Goal: Task Accomplishment & Management: Manage account settings

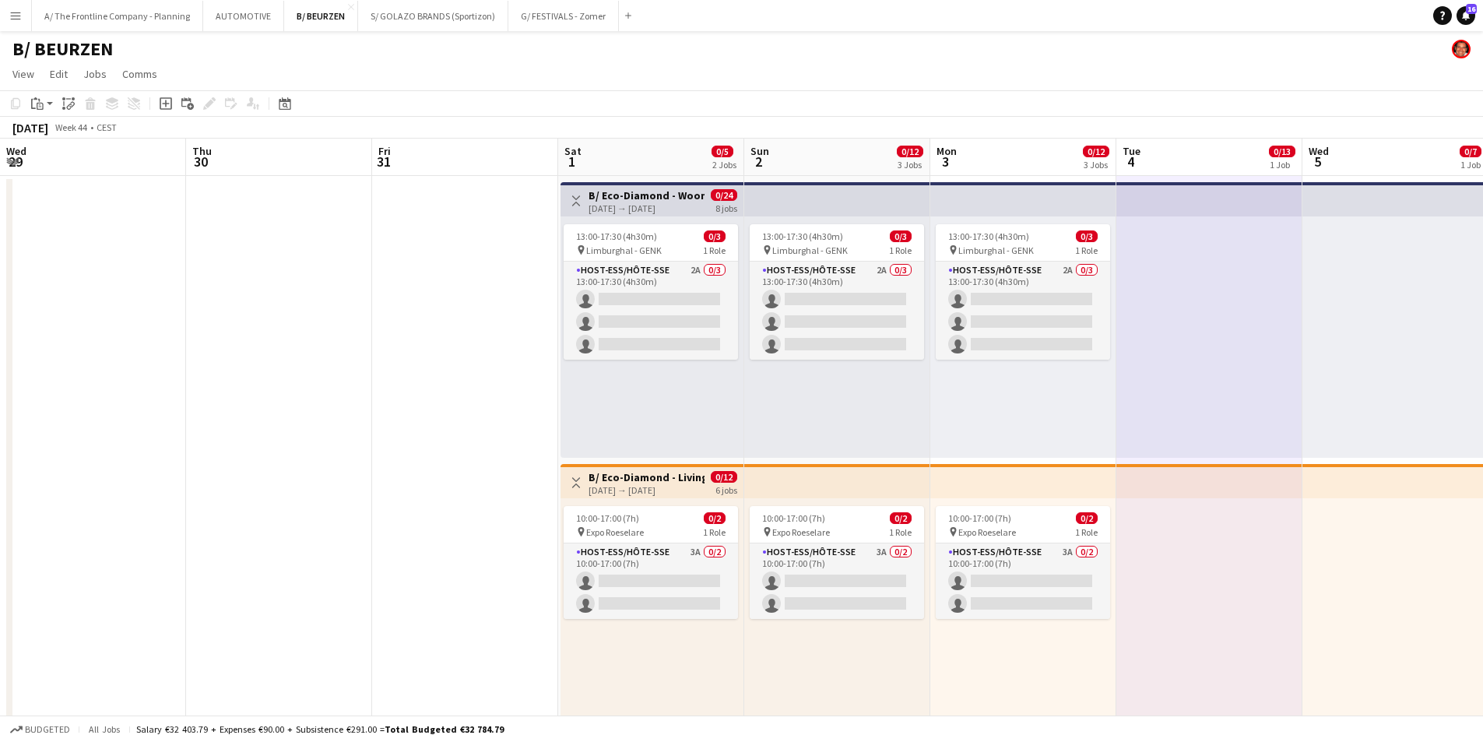
scroll to position [0, 466]
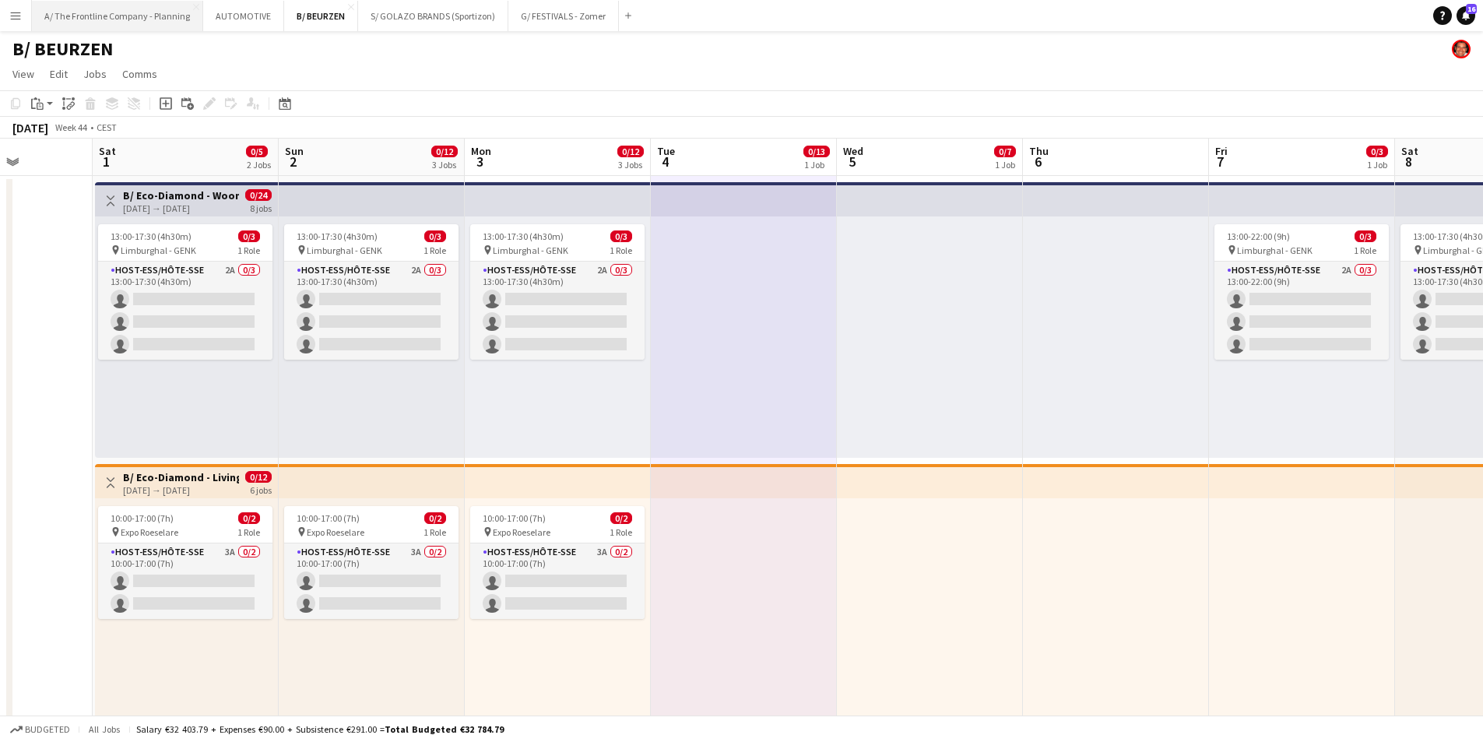
click at [84, 23] on button "A/ The Frontline Company - Planning Close" at bounding box center [117, 16] width 171 height 30
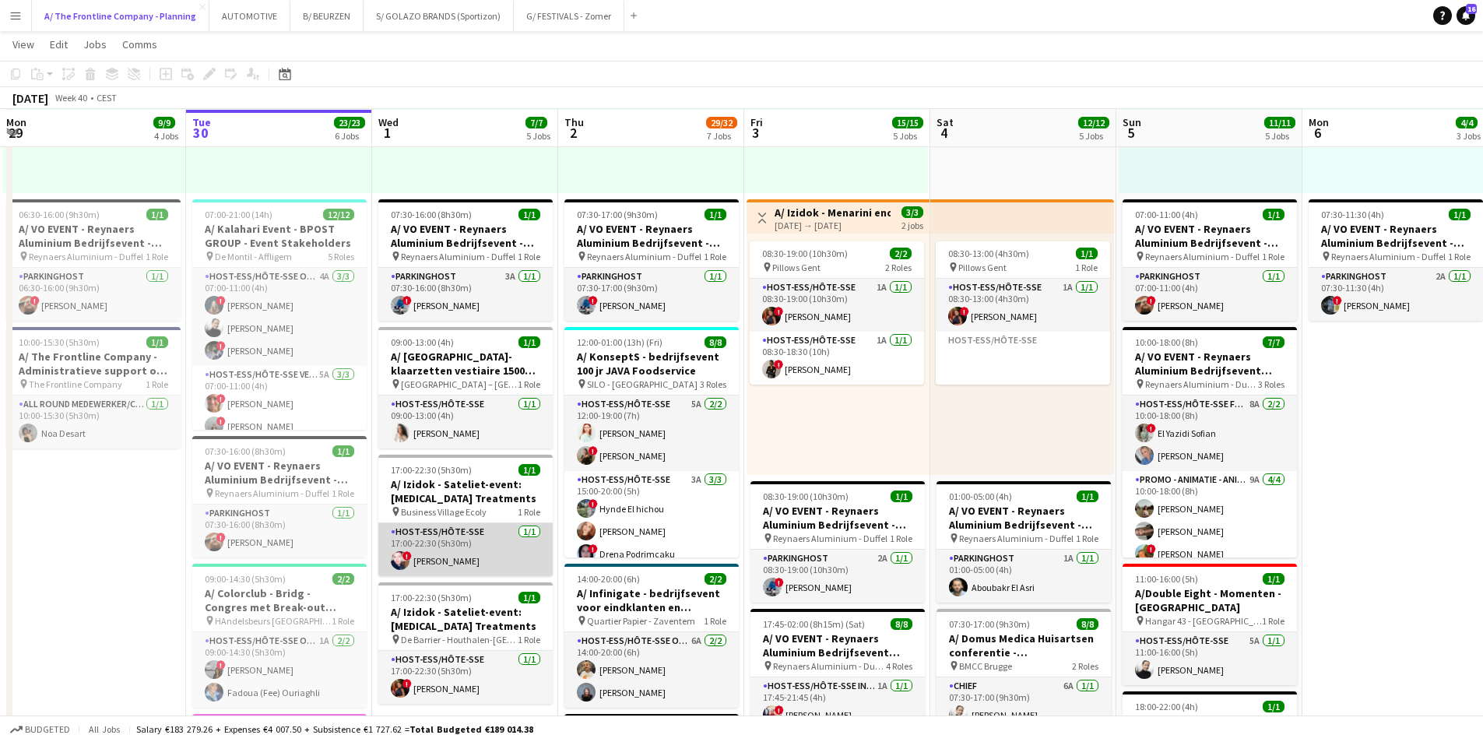
scroll to position [623, 0]
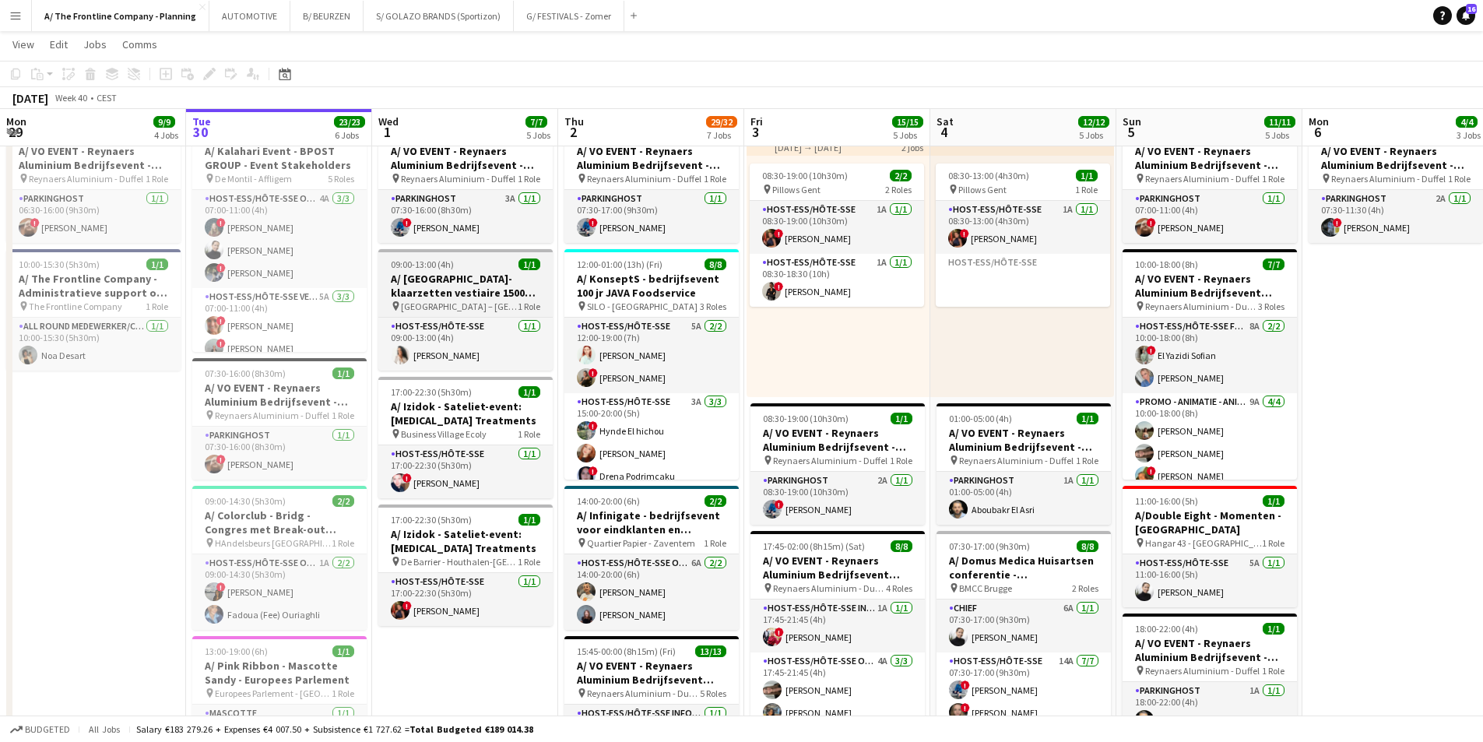
click at [463, 283] on h3 "A/ [GEOGRAPHIC_DATA]- klaarzetten vestiaire 1500 pax - Préparation du vestiaire…" at bounding box center [465, 286] width 174 height 28
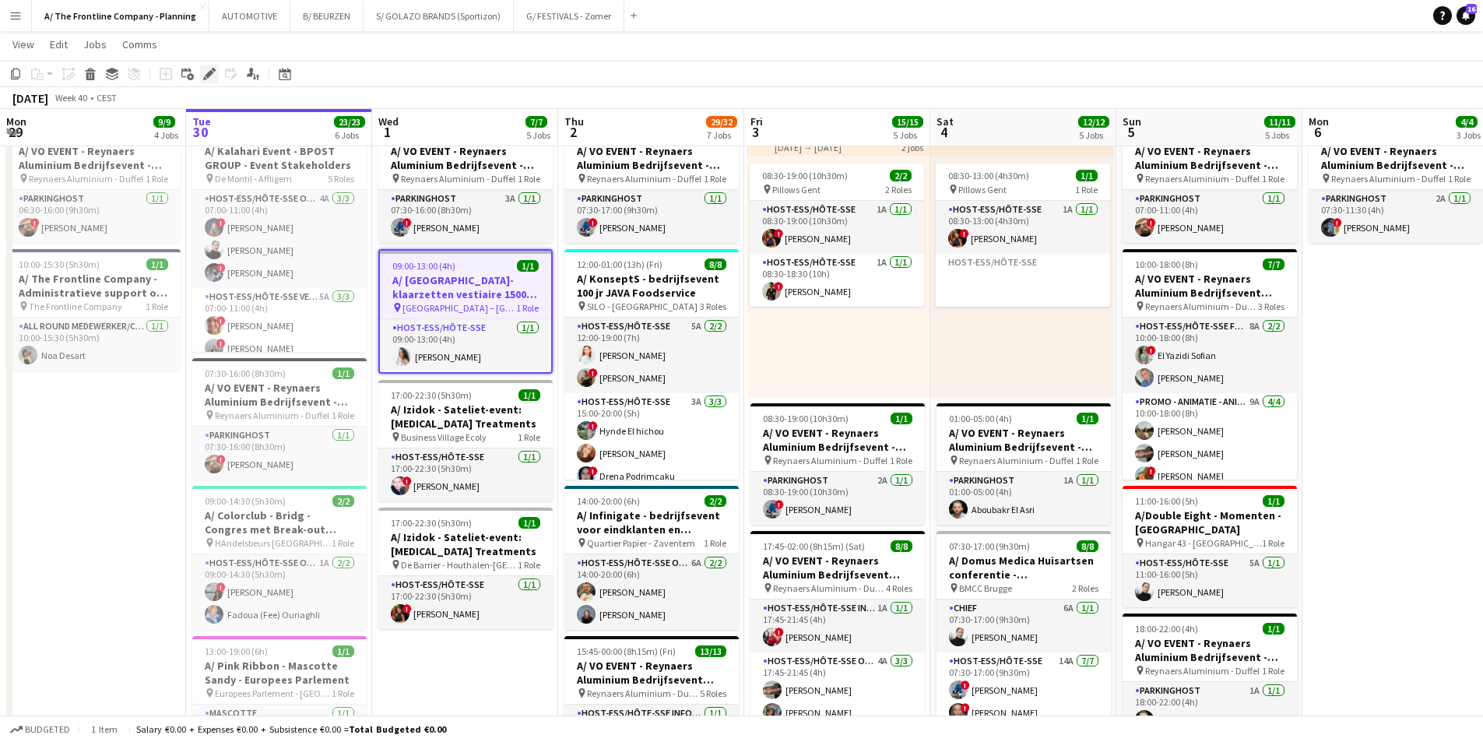
click at [209, 76] on icon at bounding box center [209, 74] width 9 height 9
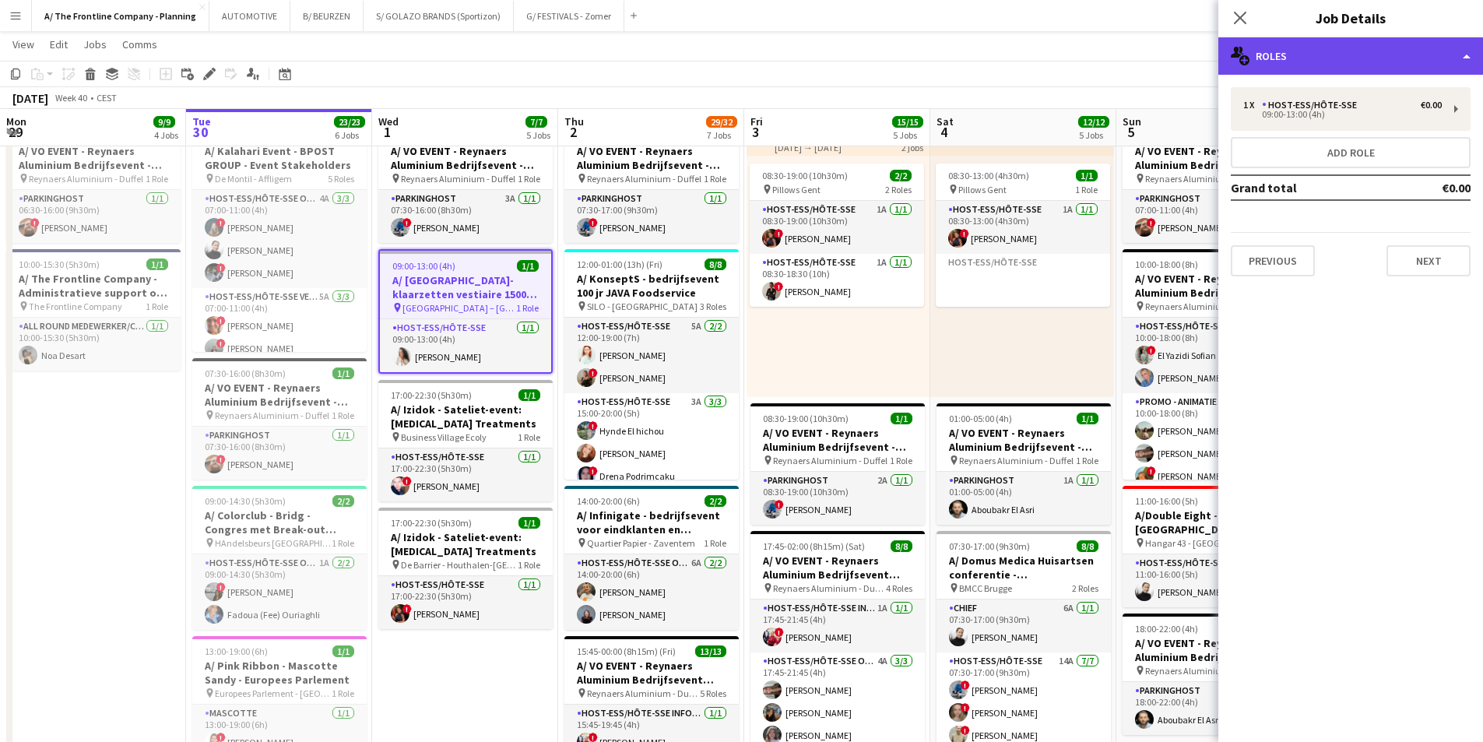
click at [1367, 57] on div "multiple-users-add Roles" at bounding box center [1351, 55] width 265 height 37
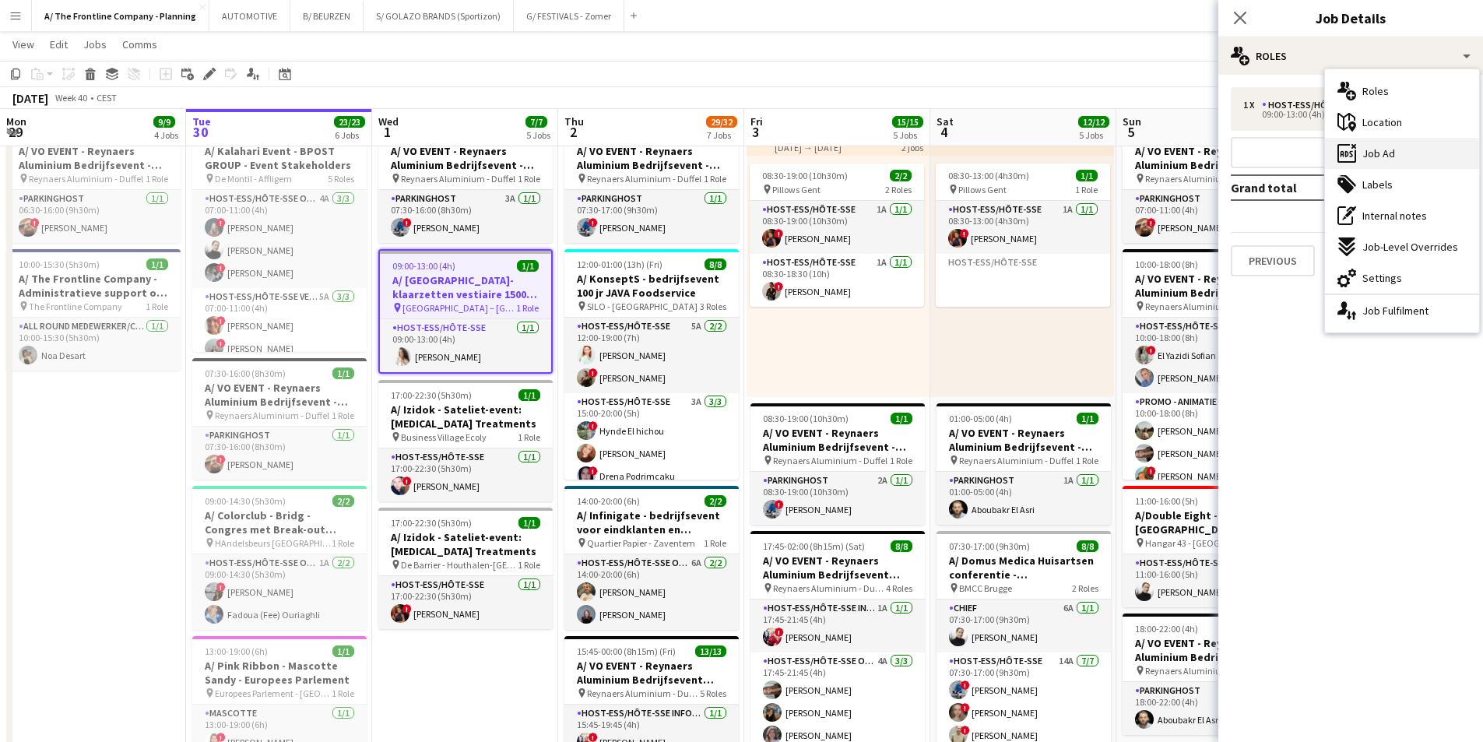
click at [1374, 157] on span "Job Ad" at bounding box center [1379, 153] width 33 height 14
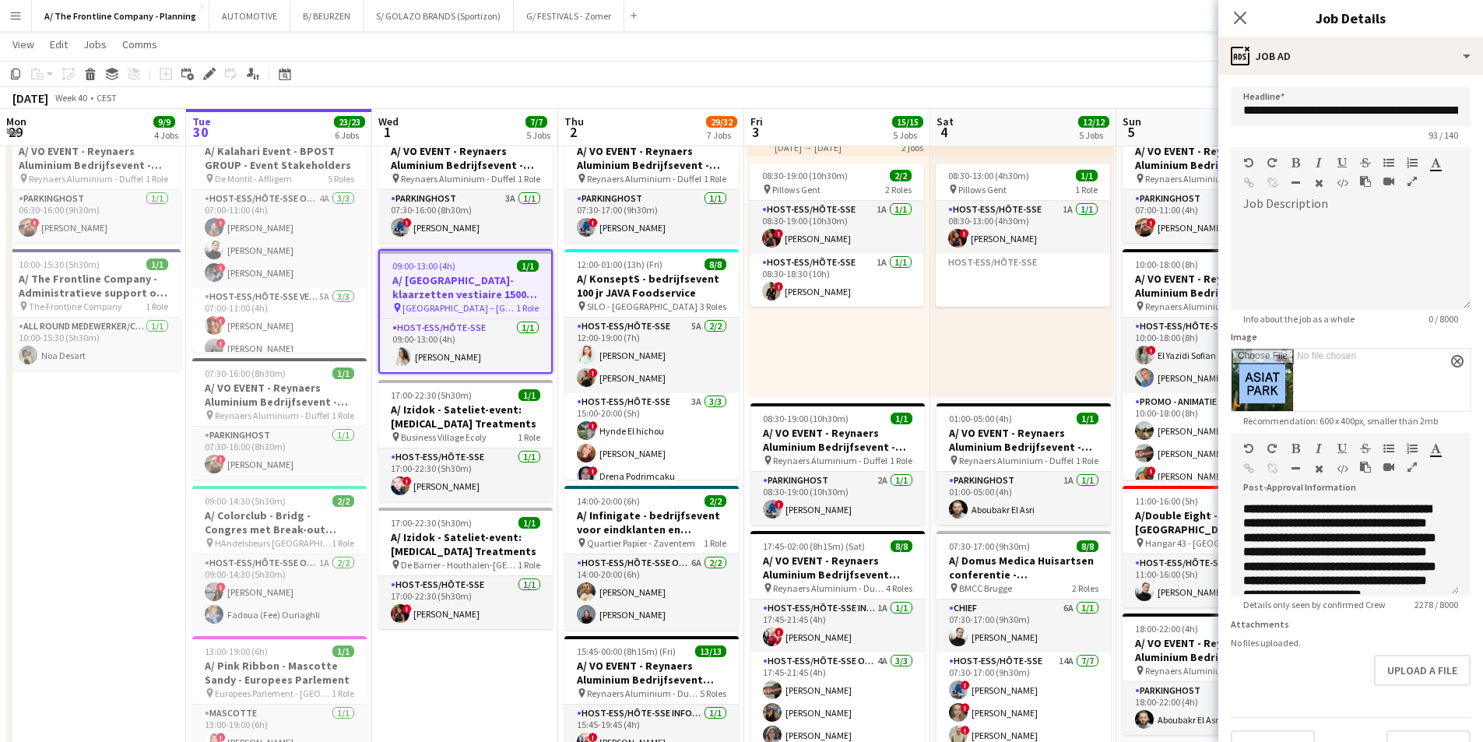
click at [1409, 469] on icon "button" at bounding box center [1412, 467] width 9 height 11
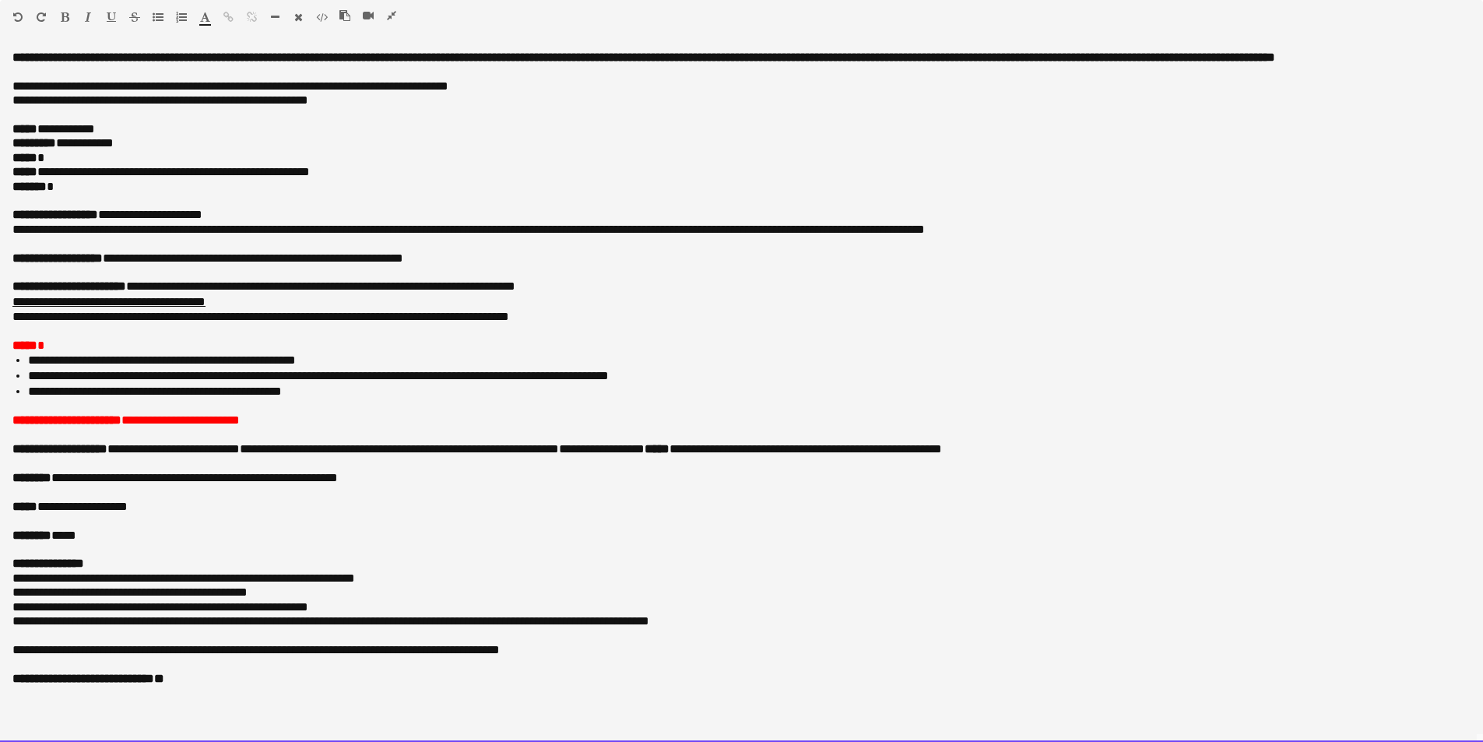
click at [85, 191] on p "******* *" at bounding box center [741, 187] width 1459 height 14
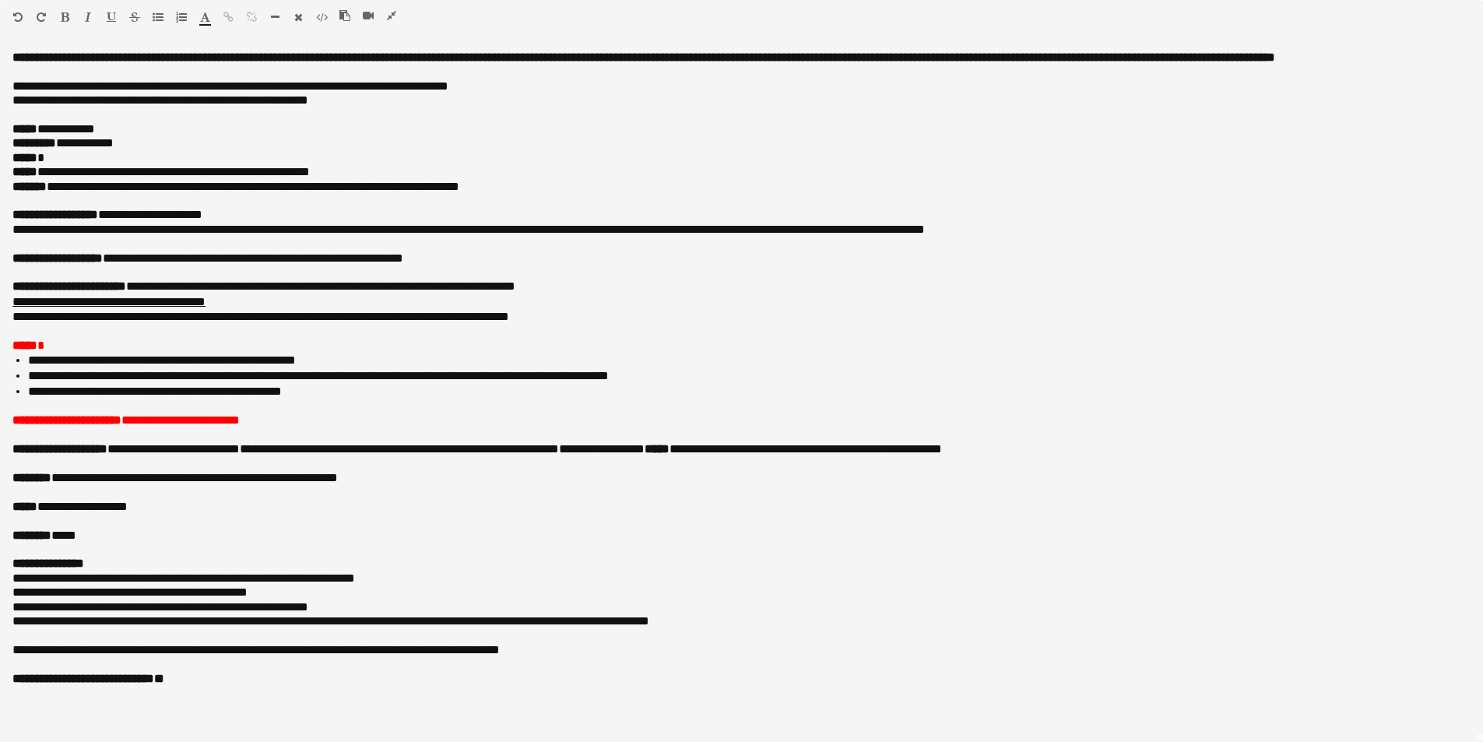
click at [394, 17] on icon "button" at bounding box center [391, 15] width 9 height 11
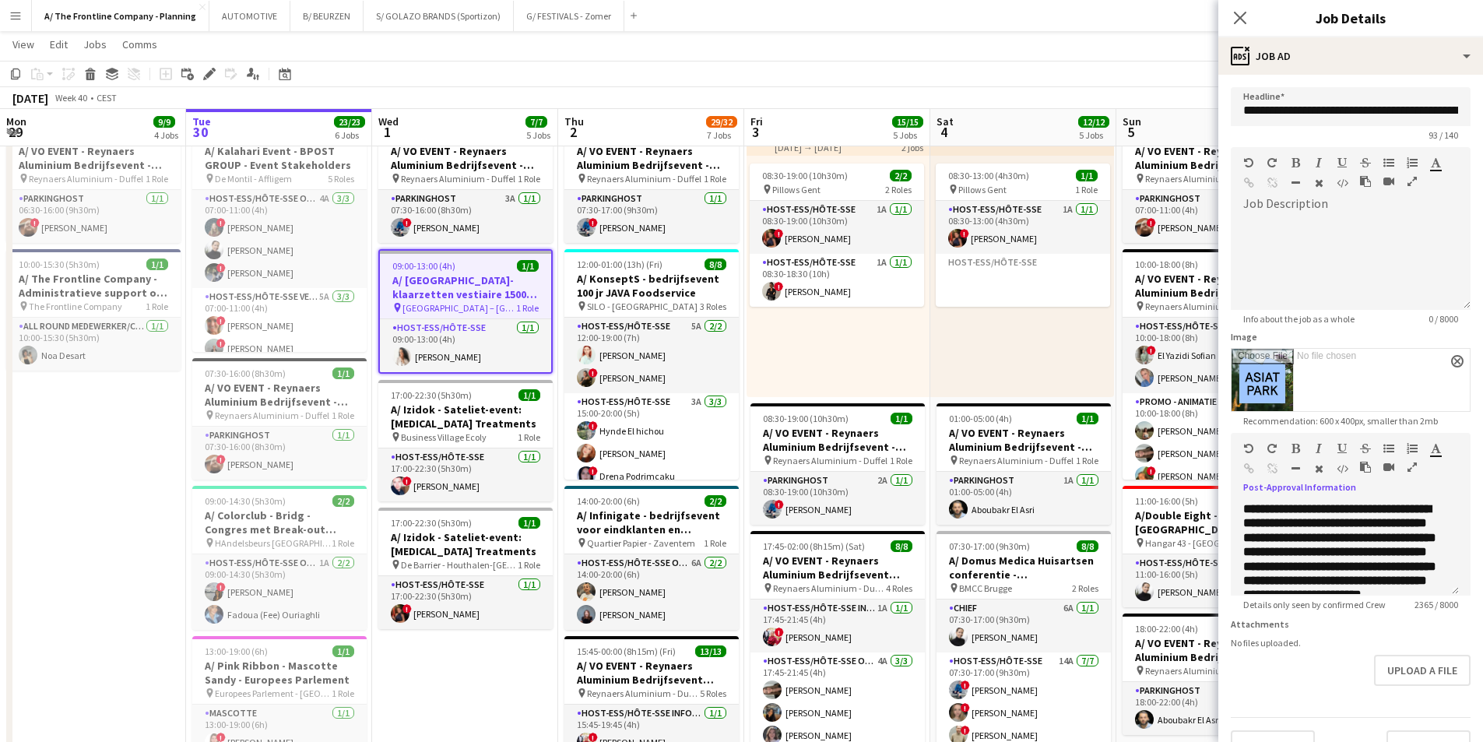
click at [1082, 79] on app-toolbar "Copy Paste Paste Ctrl+V Paste with crew Ctrl+Shift+V Paste linked Job [GEOGRAPH…" at bounding box center [741, 74] width 1483 height 26
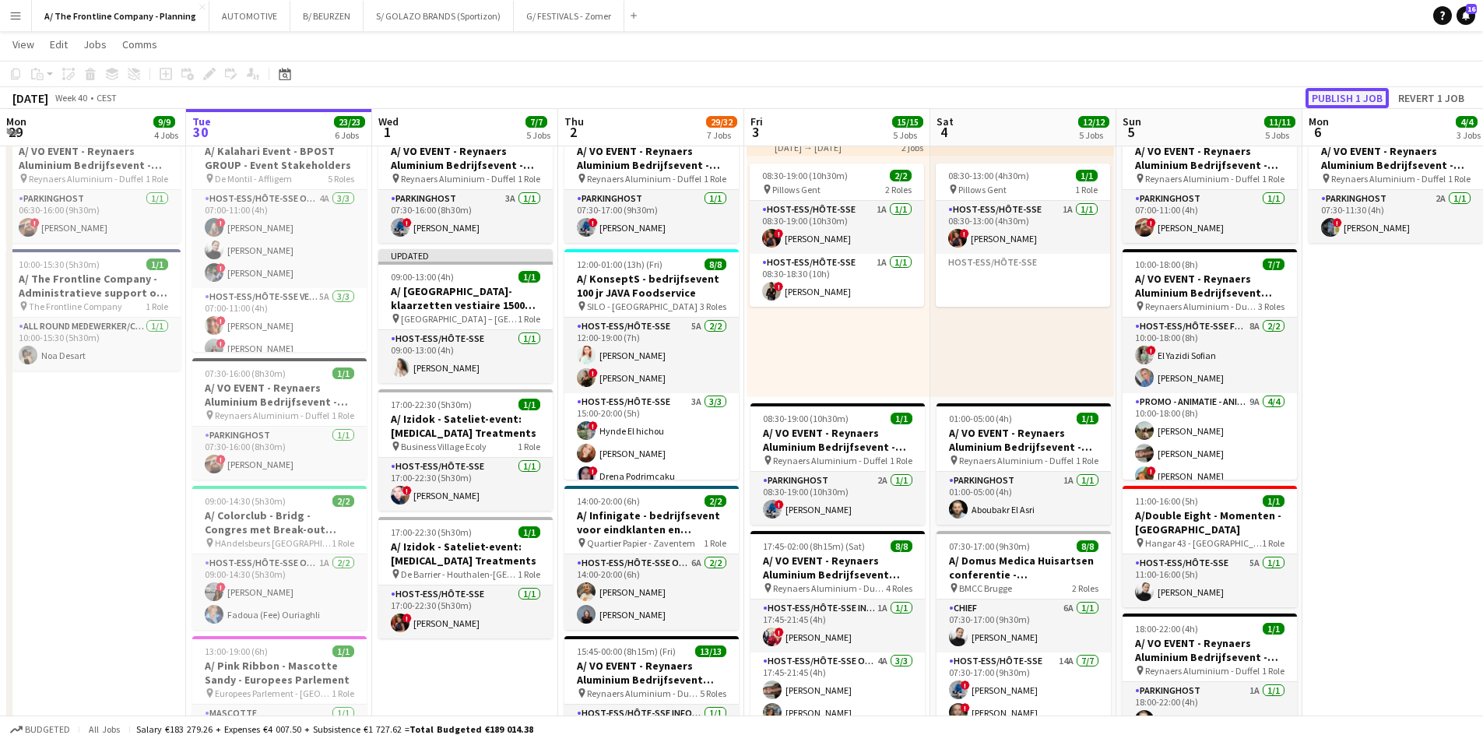
click at [1336, 98] on button "Publish 1 job" at bounding box center [1347, 98] width 83 height 20
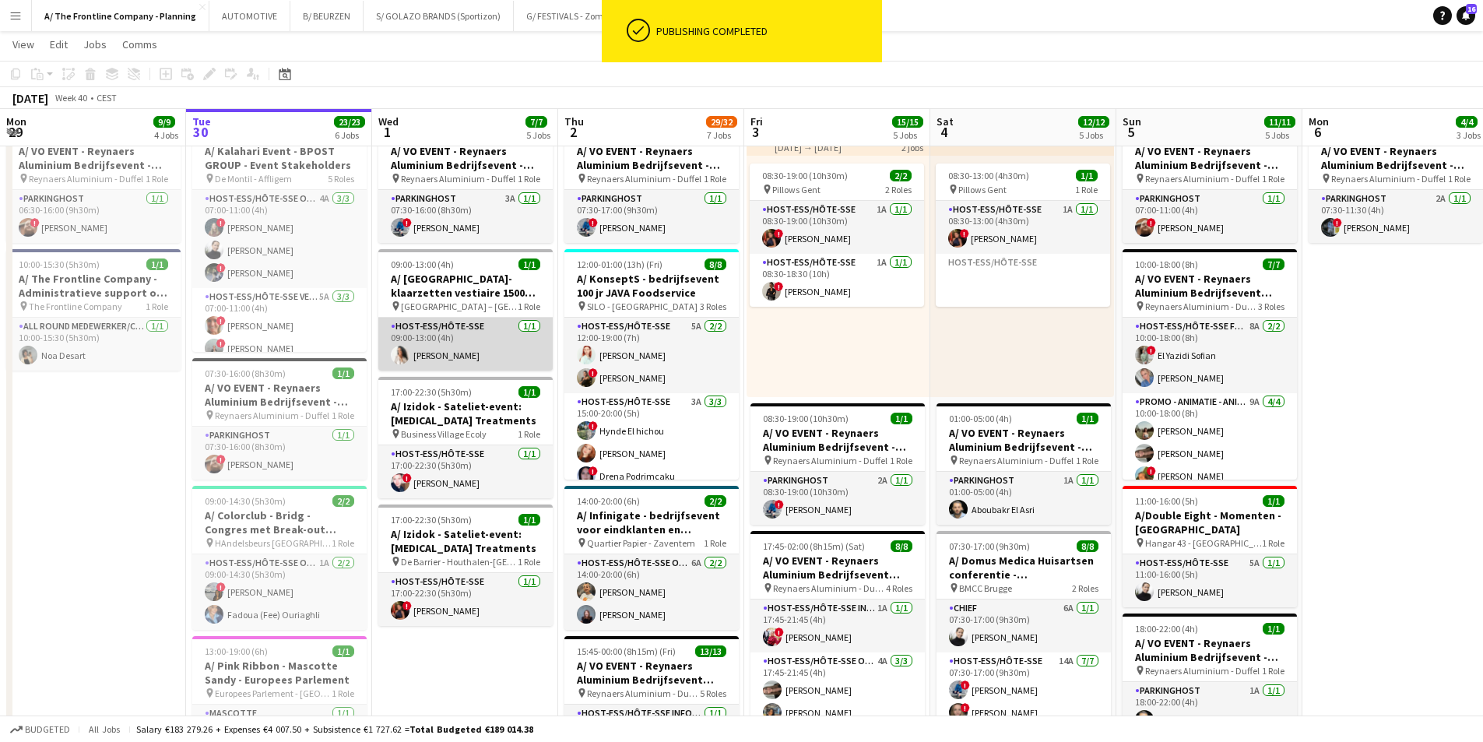
click at [463, 336] on app-card-role "Host-ess/Hôte-sse [DATE] 09:00-13:00 (4h) [PERSON_NAME]" at bounding box center [465, 344] width 174 height 53
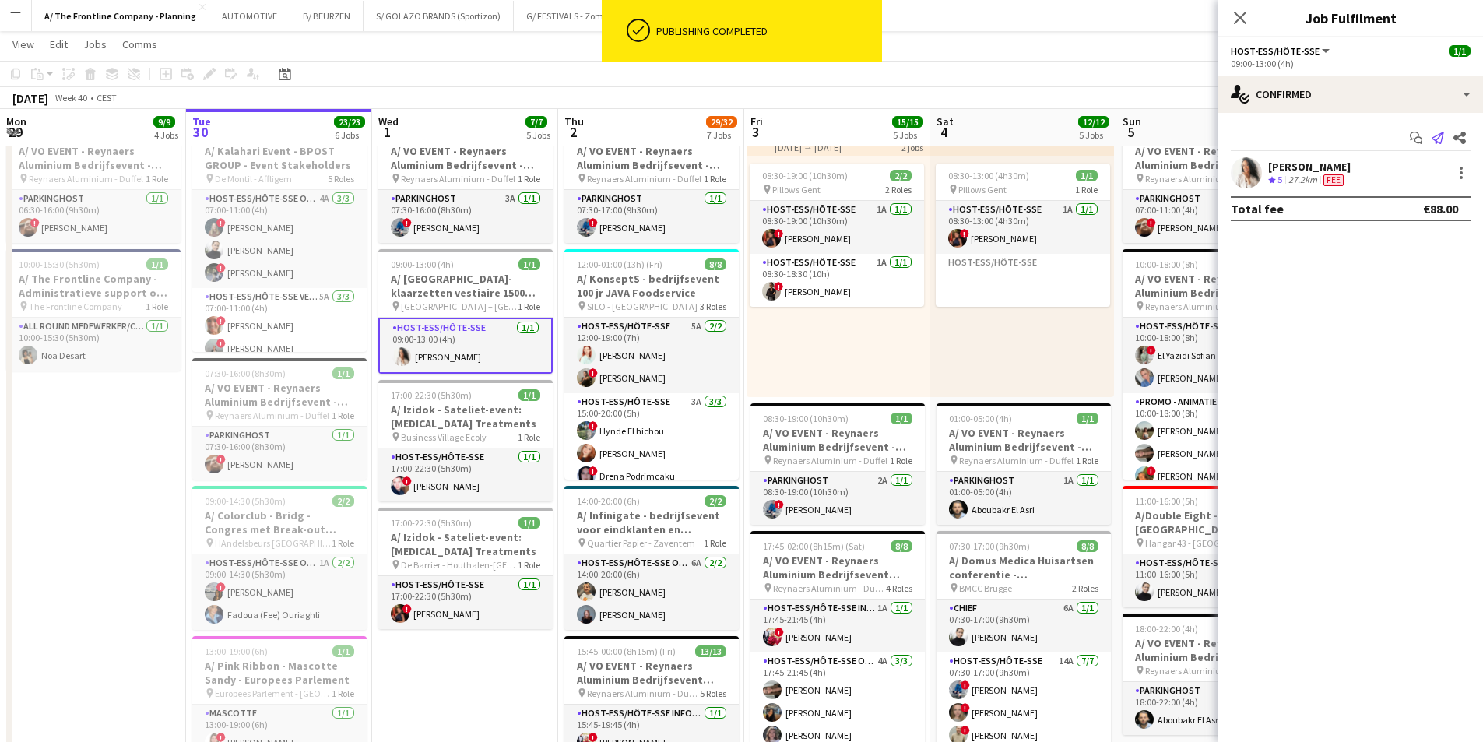
click at [1443, 143] on icon "Send notification" at bounding box center [1438, 138] width 12 height 12
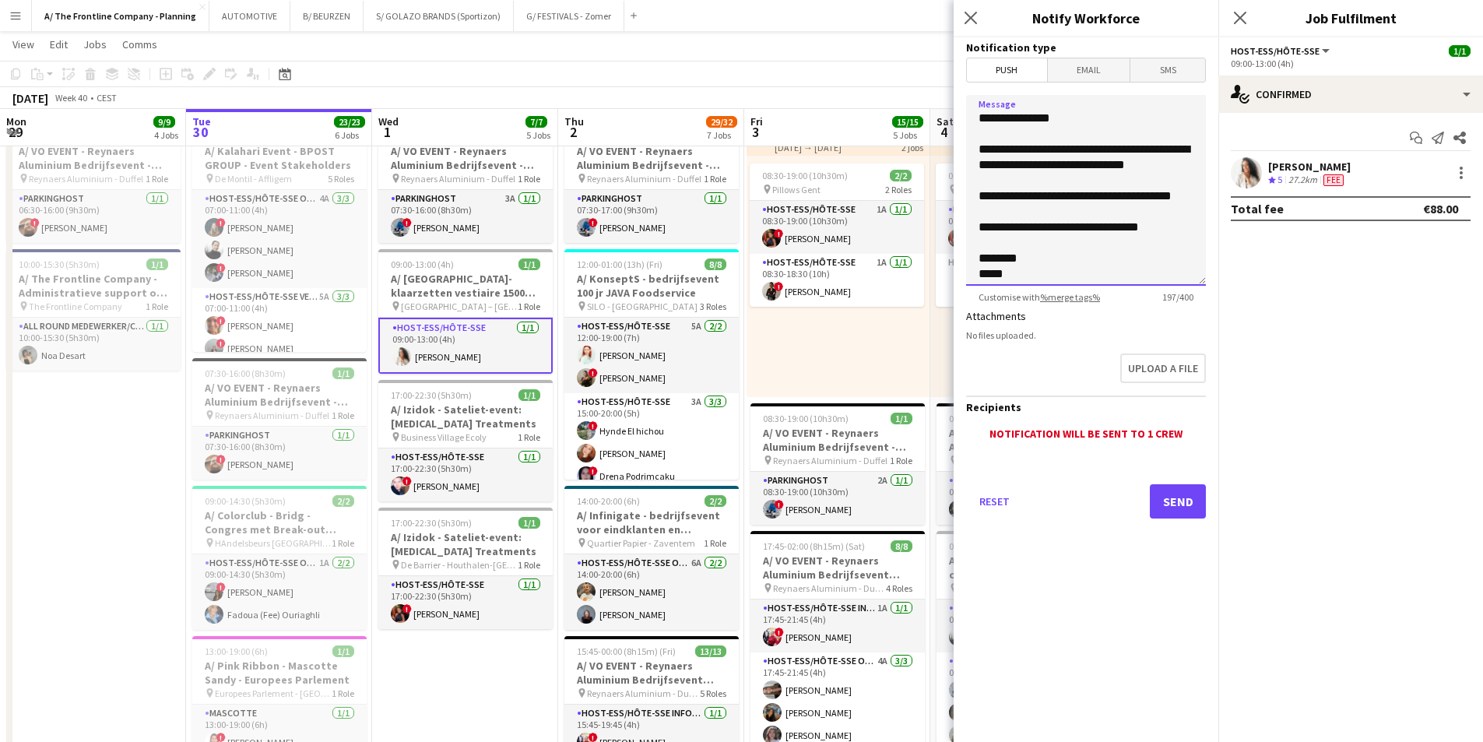
drag, startPoint x: 1156, startPoint y: 241, endPoint x: 916, endPoint y: 150, distance: 257.3
click at [916, 150] on body "Menu Boards Boards Boards All jobs Status Workforce Workforce My Workforce Recr…" at bounding box center [741, 326] width 1483 height 1898
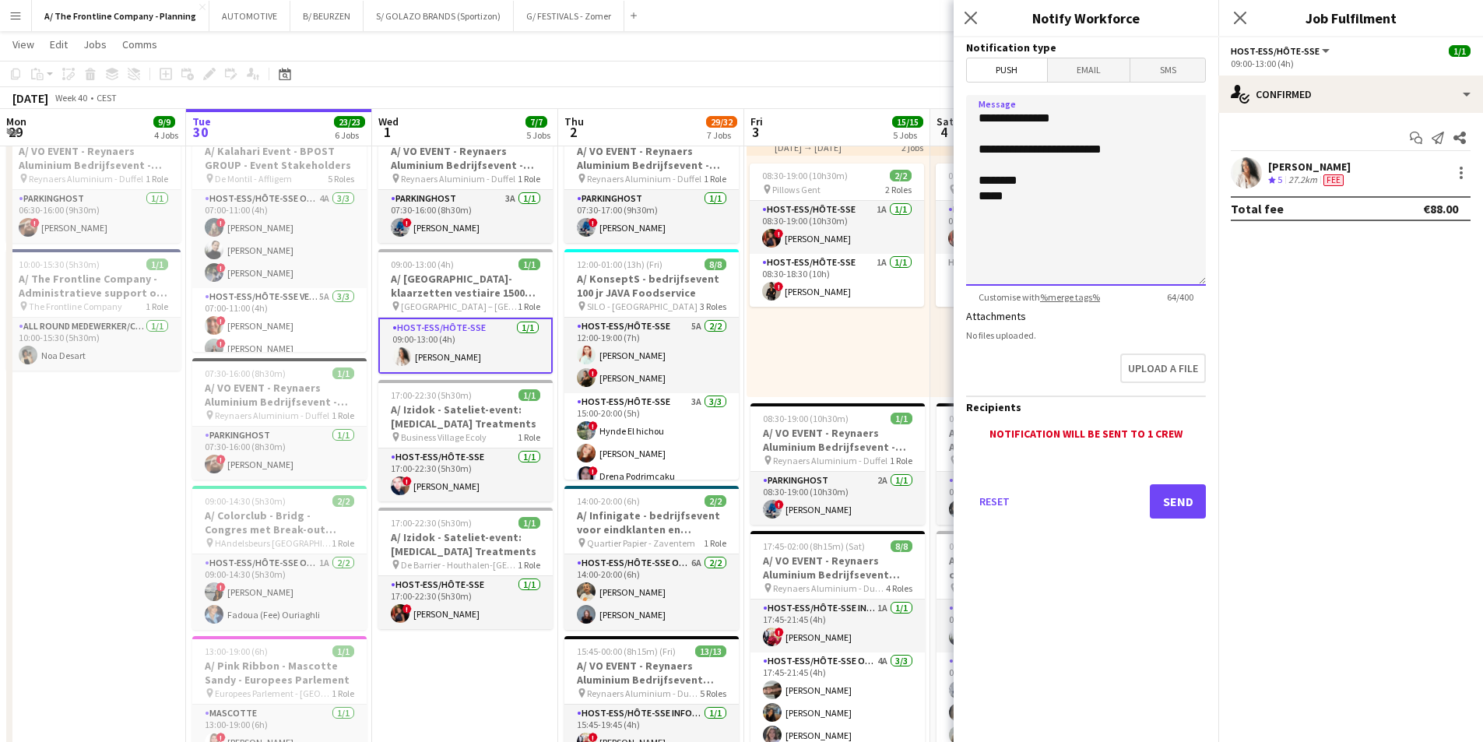
paste textarea "**********"
type textarea "**********"
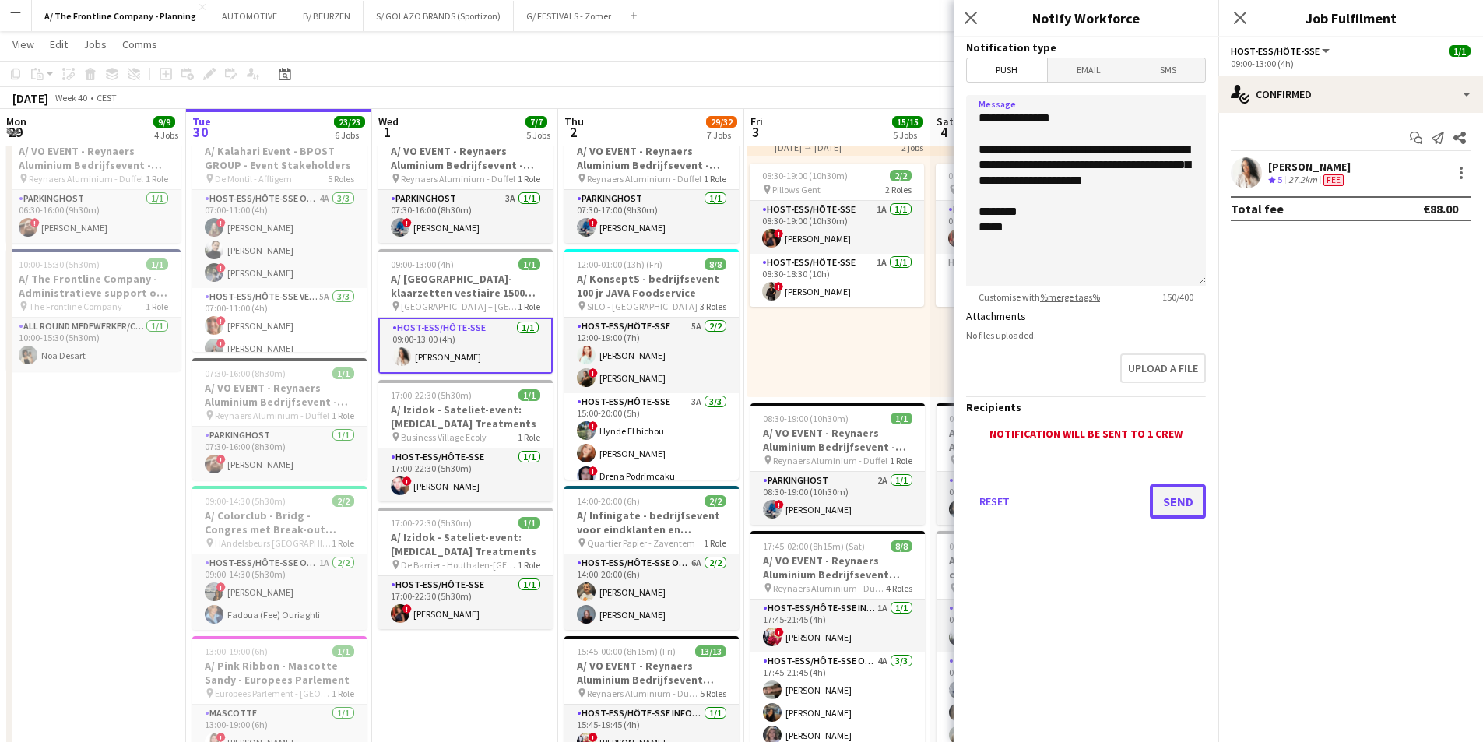
click at [1170, 502] on button "Send" at bounding box center [1178, 501] width 56 height 34
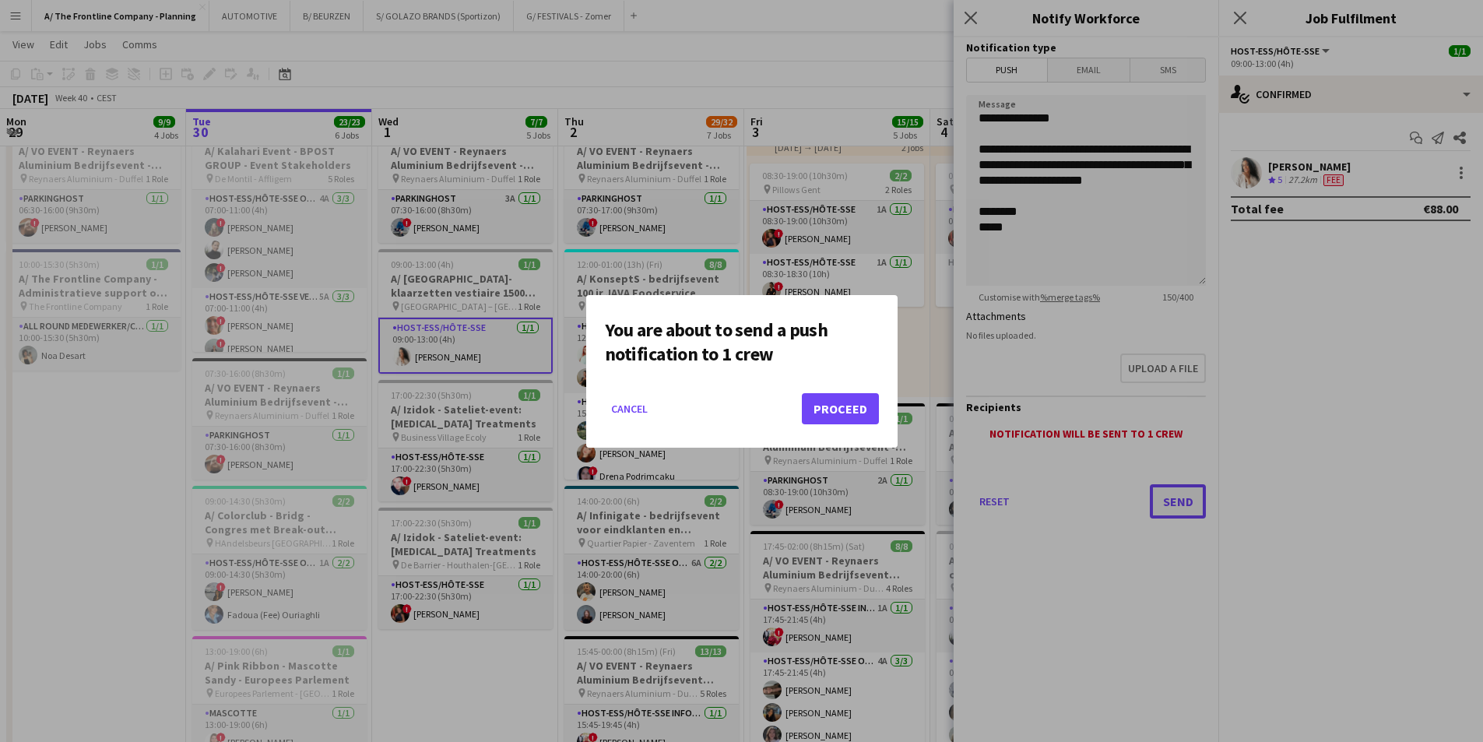
scroll to position [0, 0]
click at [852, 415] on button "Proceed" at bounding box center [840, 408] width 77 height 31
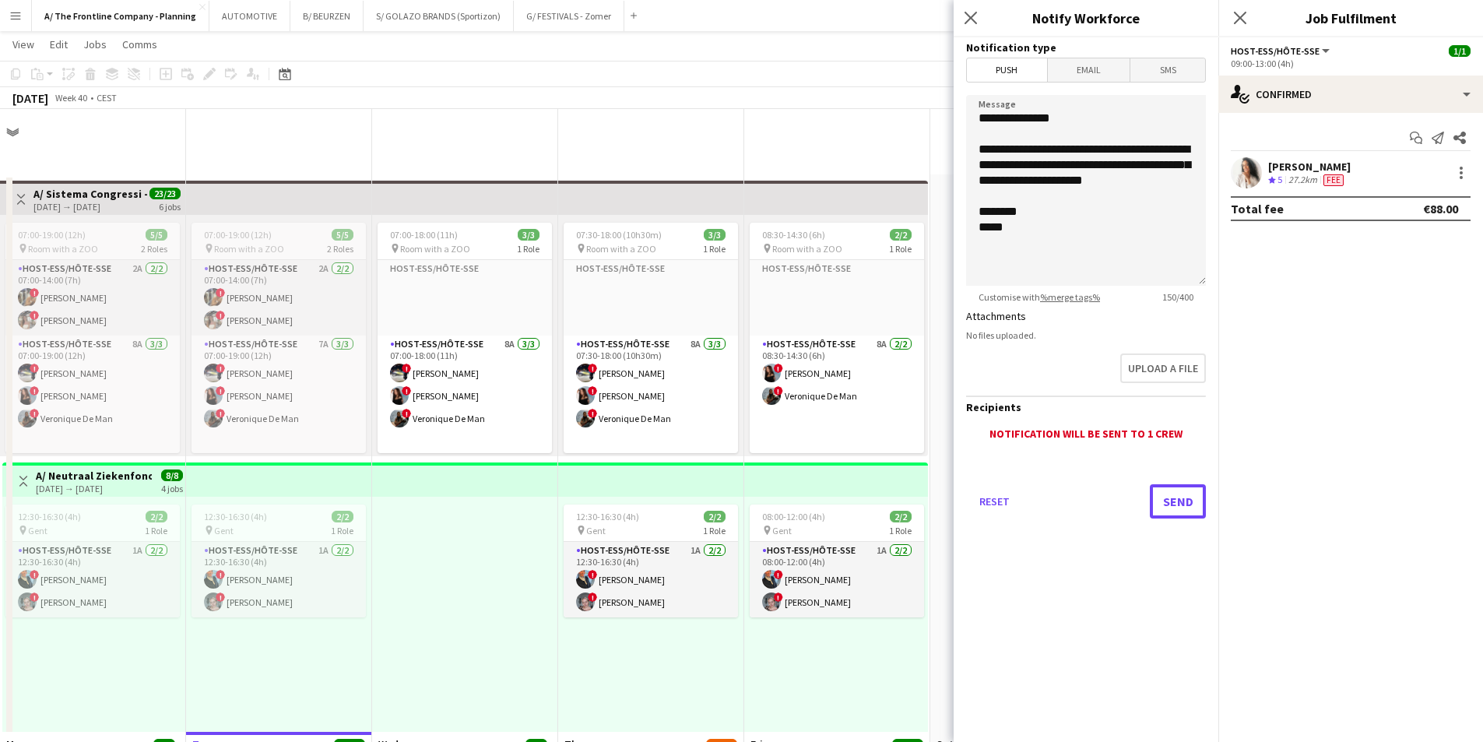
scroll to position [623, 0]
